Goal: Navigation & Orientation: Find specific page/section

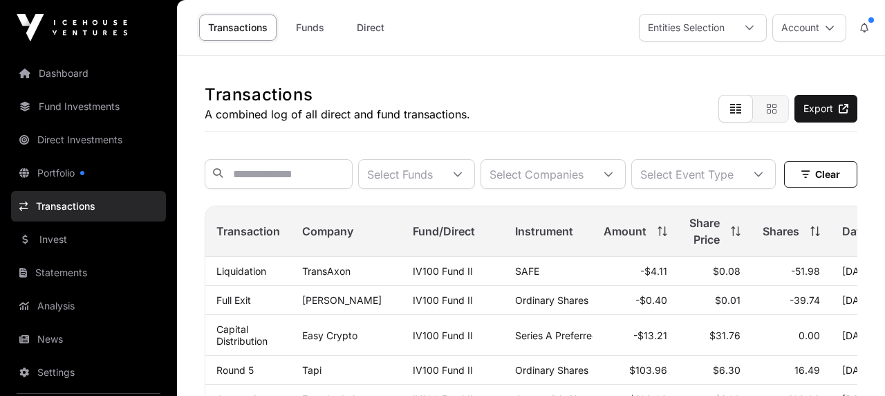
click at [61, 66] on link "Dashboard" at bounding box center [88, 73] width 155 height 30
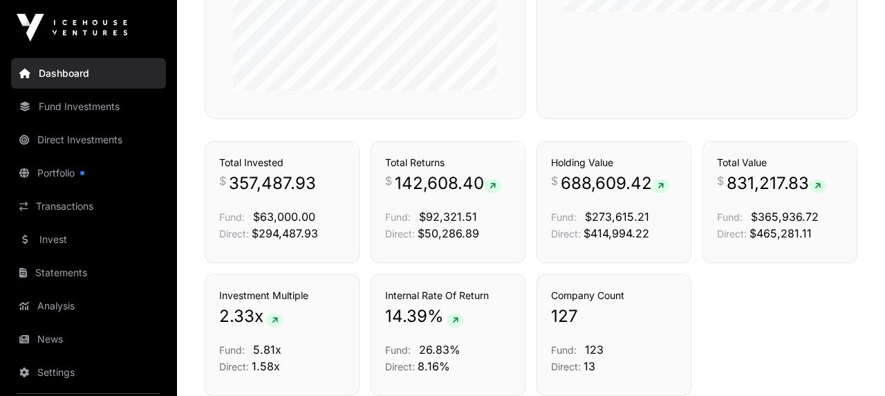
scroll to position [897, 0]
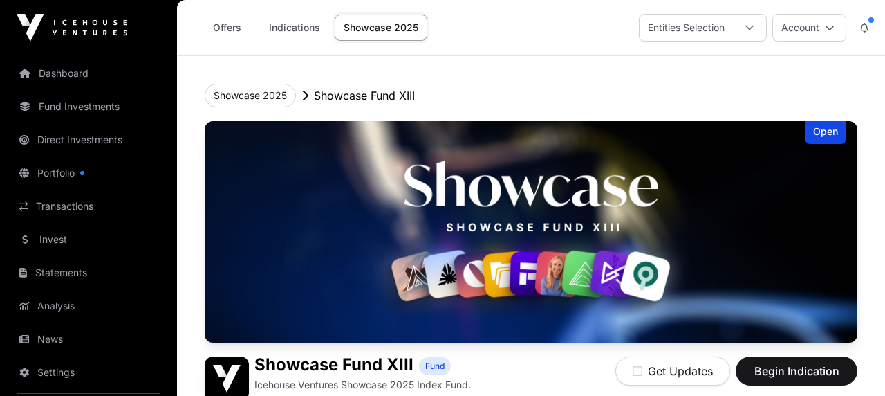
scroll to position [751, 0]
